Goal: Transaction & Acquisition: Purchase product/service

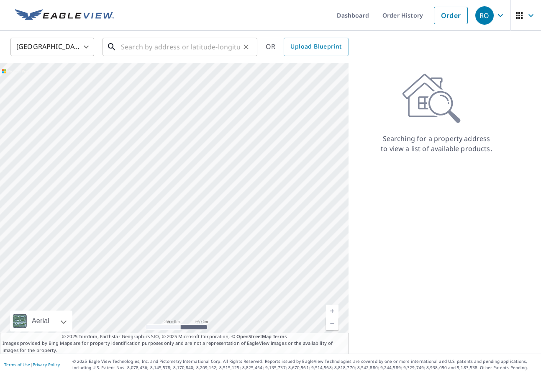
click at [171, 46] on input "text" at bounding box center [180, 46] width 119 height 23
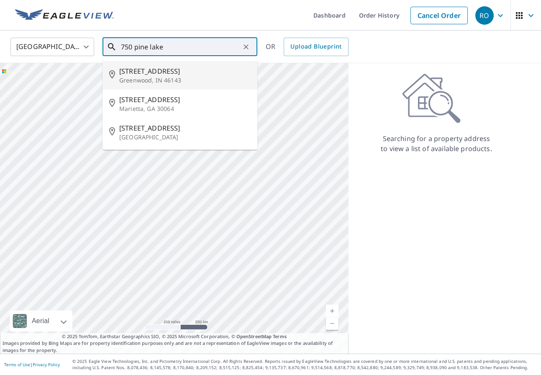
click at [155, 74] on span "[STREET_ADDRESS]" at bounding box center [184, 71] width 131 height 10
type input "[STREET_ADDRESS][PERSON_NAME]"
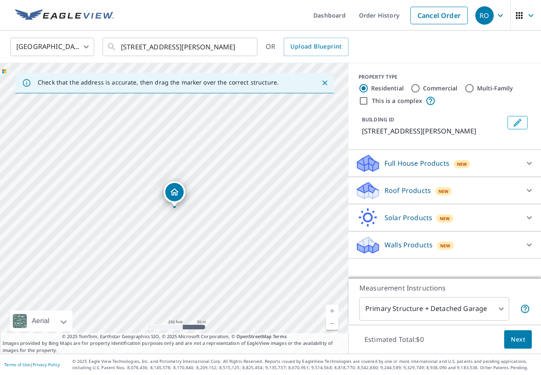
click at [416, 196] on div "Roof Products New" at bounding box center [438, 191] width 164 height 20
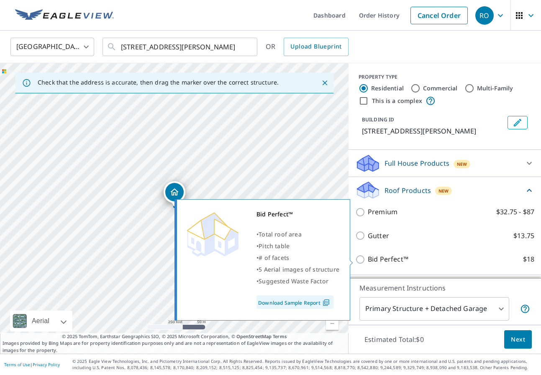
click at [358, 259] on input "Bid Perfect™ $18" at bounding box center [362, 260] width 13 height 10
checkbox input "true"
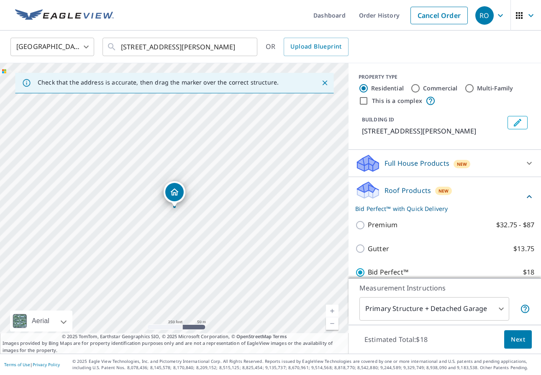
click at [522, 343] on span "Next" at bounding box center [518, 340] width 14 height 10
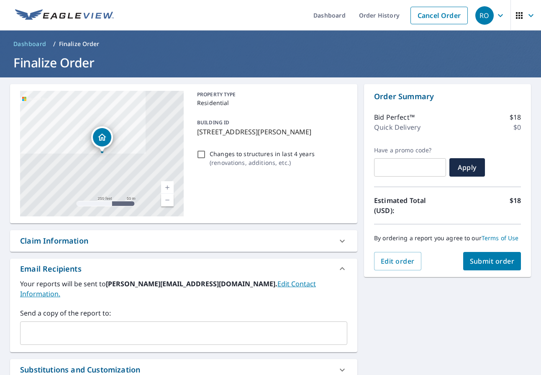
click at [489, 262] on span "Submit order" at bounding box center [492, 261] width 45 height 9
